Goal: Task Accomplishment & Management: Manage account settings

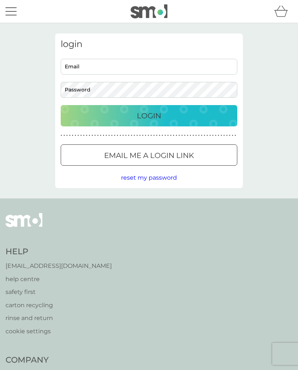
click at [114, 66] on input "Email" at bounding box center [149, 67] width 177 height 16
click at [156, 117] on p "Login" at bounding box center [149, 116] width 24 height 12
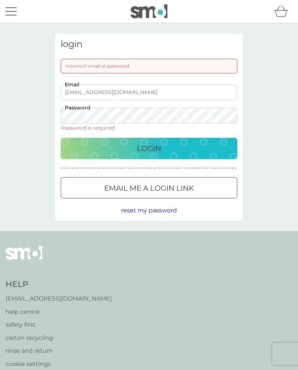
click at [123, 93] on input "[EMAIL_ADDRESS][DOMAIN_NAME]" at bounding box center [149, 93] width 177 height 16
type input "[EMAIL_ADDRESS][DOMAIN_NAME]"
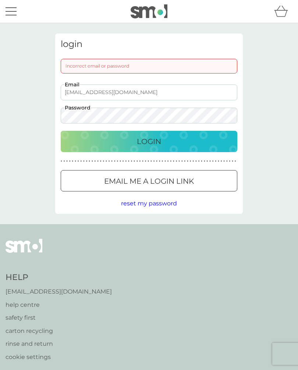
click at [157, 144] on p "Login" at bounding box center [149, 142] width 24 height 12
click at [128, 142] on div "Login" at bounding box center [149, 142] width 162 height 12
click at [166, 137] on div "Login" at bounding box center [149, 142] width 162 height 12
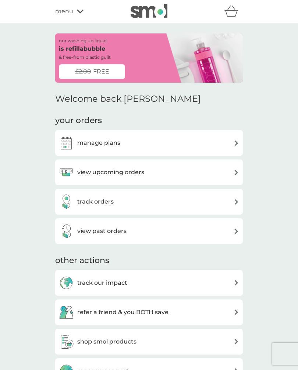
click at [128, 177] on div "view upcoming orders" at bounding box center [101, 172] width 85 height 15
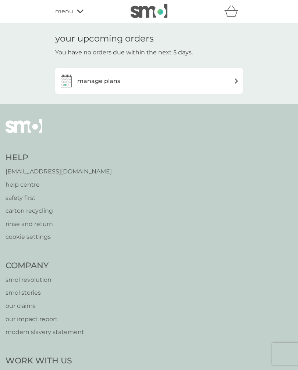
click at [109, 85] on div "manage plans" at bounding box center [89, 81] width 61 height 15
